Goal: Check status: Check status

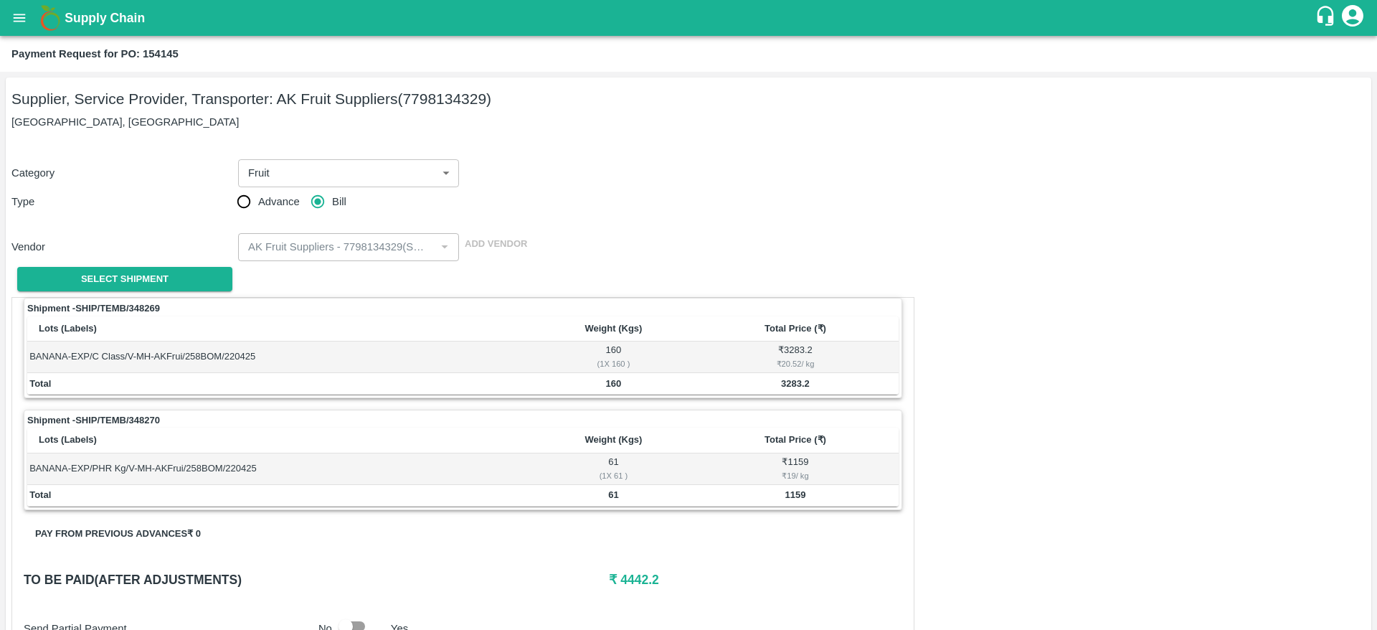
scroll to position [215, 0]
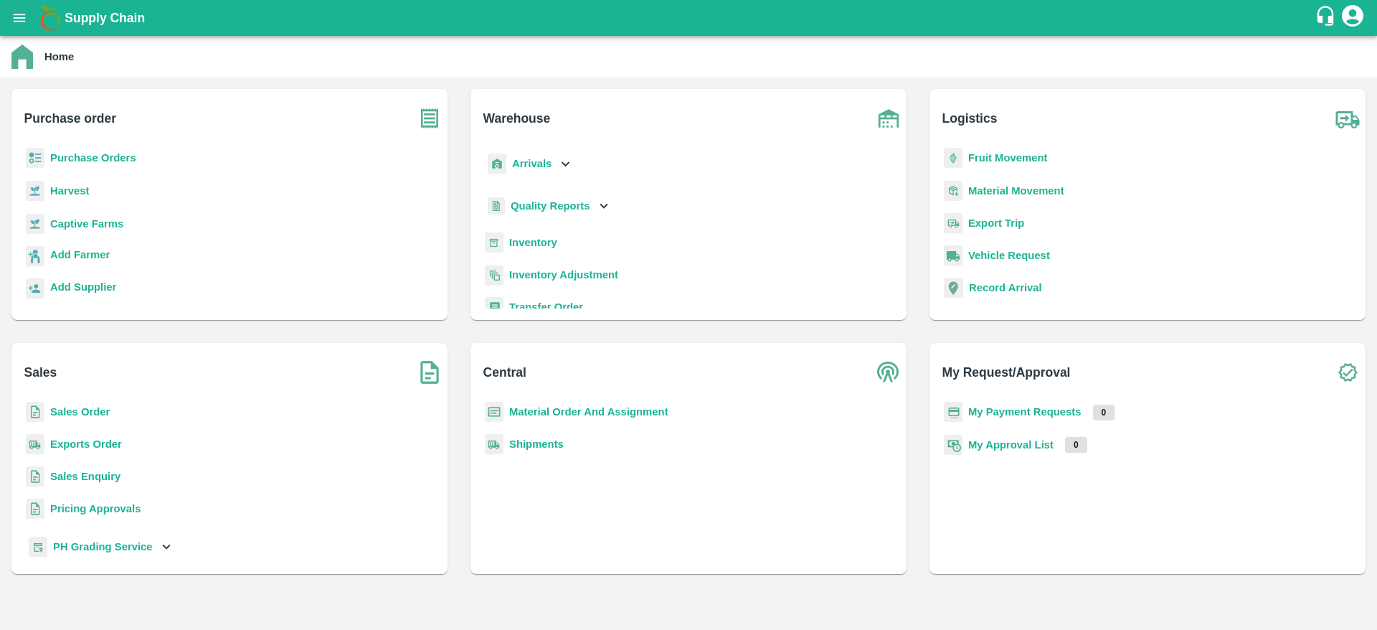
click at [93, 413] on b "Sales Order" at bounding box center [80, 411] width 60 height 11
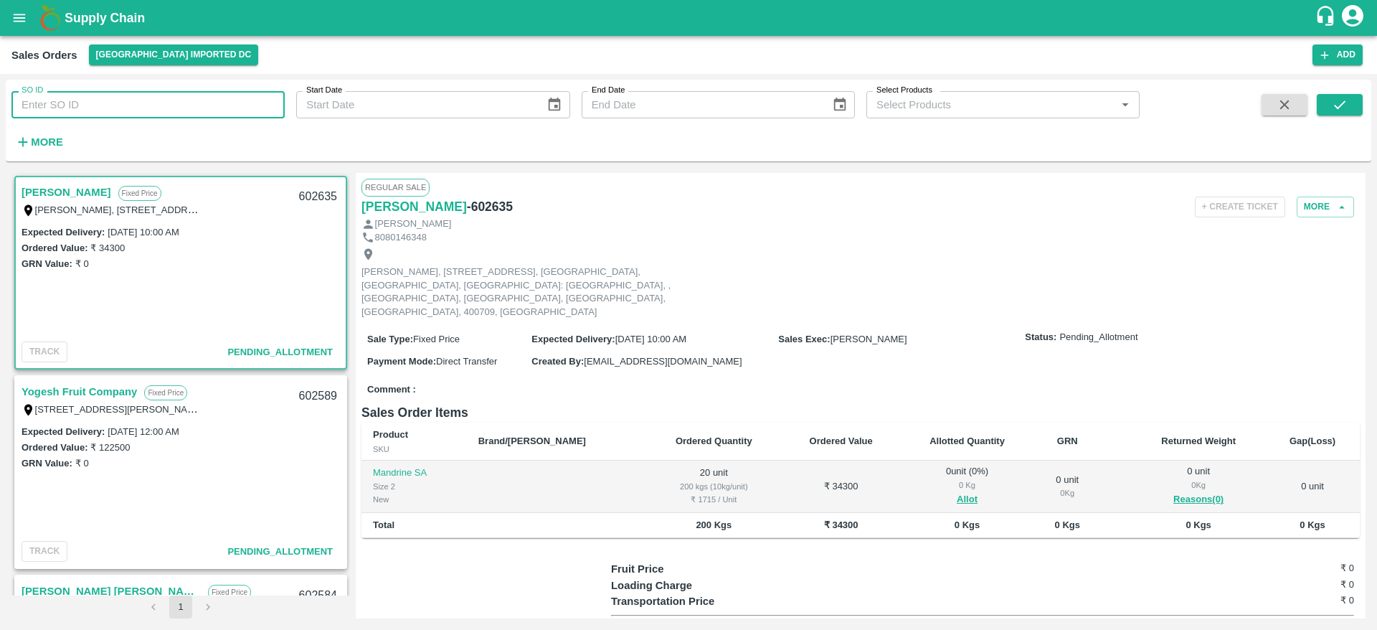
paste input "501262"
click at [93, 110] on input "501262" at bounding box center [147, 104] width 273 height 27
click at [1341, 111] on icon "submit" at bounding box center [1340, 105] width 16 height 16
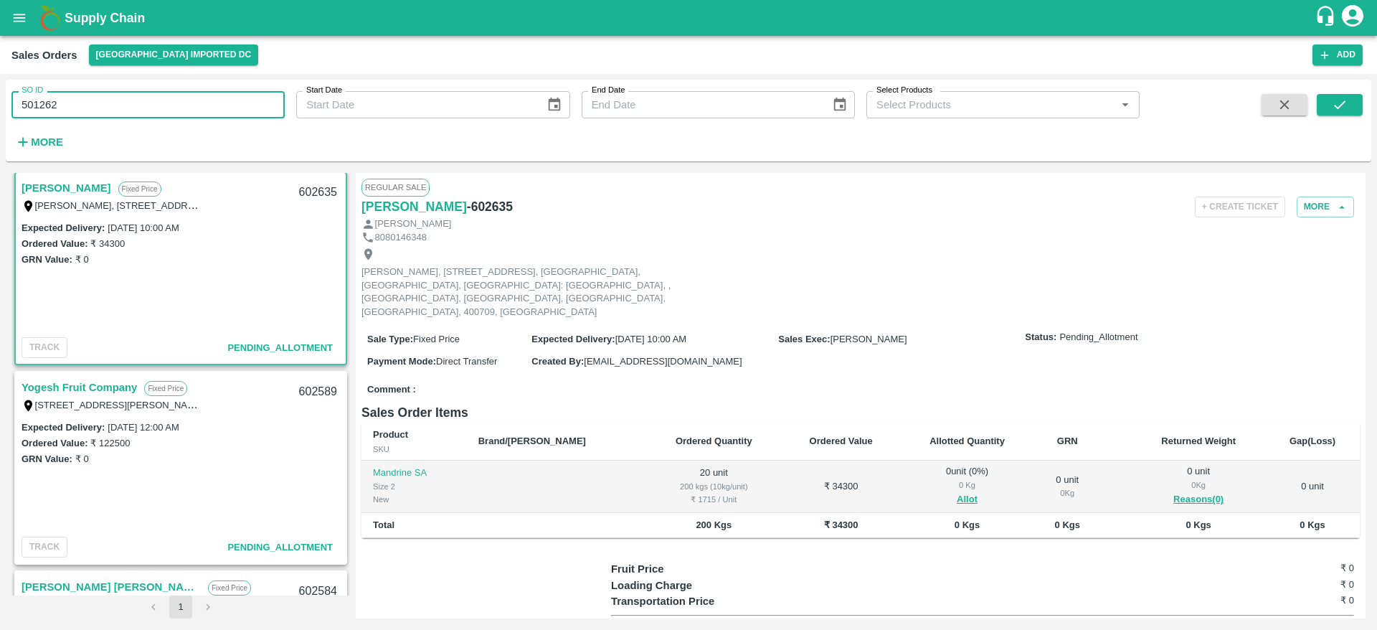
click at [163, 106] on input "501262" at bounding box center [147, 104] width 273 height 27
type input "501262"
click at [1343, 107] on icon "submit" at bounding box center [1340, 105] width 16 height 16
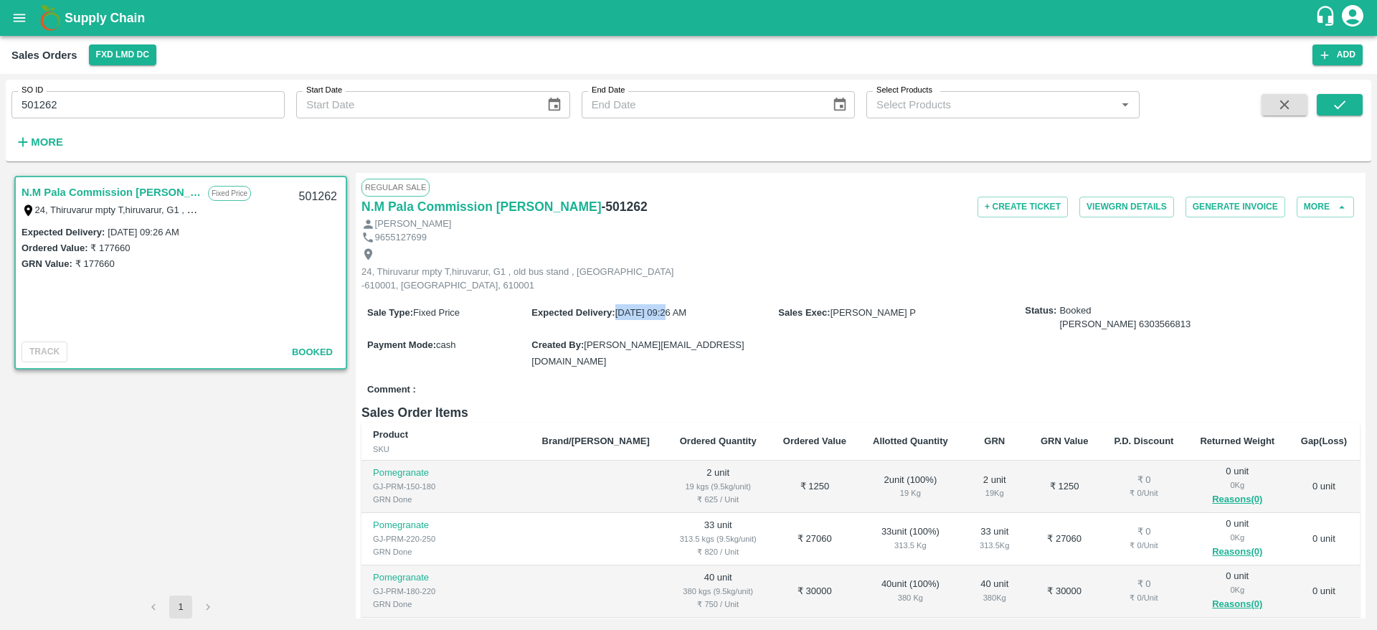
drag, startPoint x: 618, startPoint y: 313, endPoint x: 669, endPoint y: 312, distance: 51.7
click at [669, 312] on span "28 Mar 2024, 09:26 AM" at bounding box center [650, 312] width 71 height 11
